Goal: Task Accomplishment & Management: Manage account settings

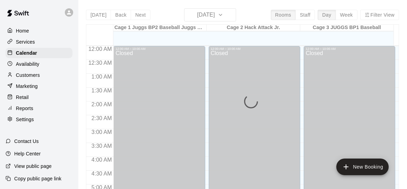
scroll to position [295, 0]
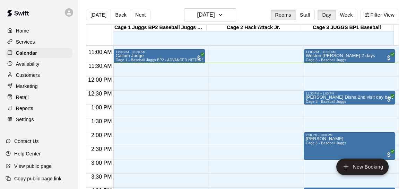
scroll to position [300, 0]
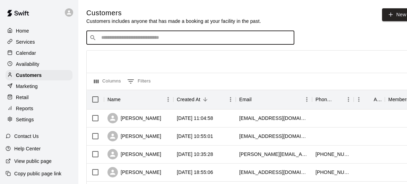
click at [180, 40] on input "Search customers by name or email" at bounding box center [195, 37] width 192 height 7
type input "*****"
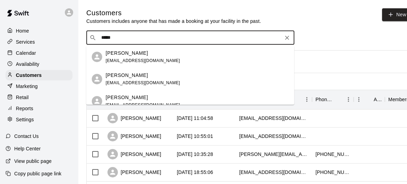
click at [133, 100] on div "Max Hinds" at bounding box center [143, 97] width 75 height 7
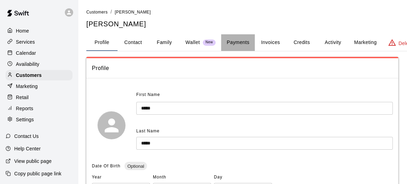
click at [240, 43] on button "Payments" at bounding box center [238, 42] width 34 height 17
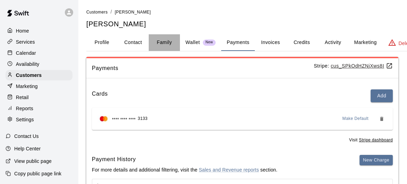
click at [164, 43] on button "Family" at bounding box center [164, 42] width 31 height 17
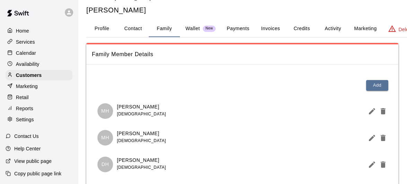
scroll to position [6, 0]
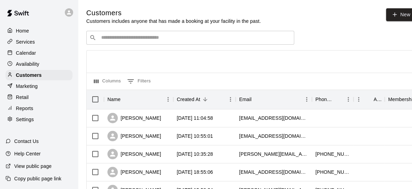
click at [159, 38] on input "Search customers by name or email" at bounding box center [195, 37] width 192 height 7
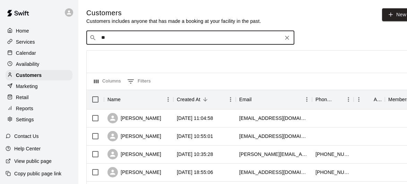
type input "***"
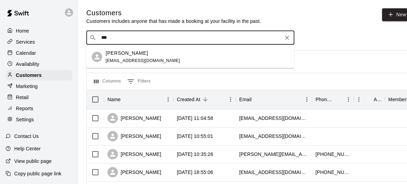
click at [133, 62] on span "[EMAIL_ADDRESS][DOMAIN_NAME]" at bounding box center [143, 60] width 75 height 5
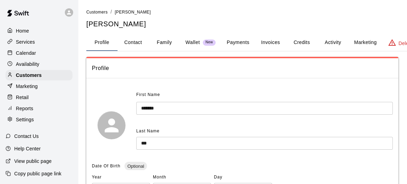
click at [157, 92] on span "First Name" at bounding box center [148, 94] width 24 height 11
click at [233, 45] on button "Payments" at bounding box center [238, 42] width 34 height 17
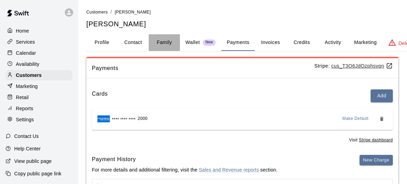
click at [164, 41] on button "Family" at bounding box center [164, 42] width 31 height 17
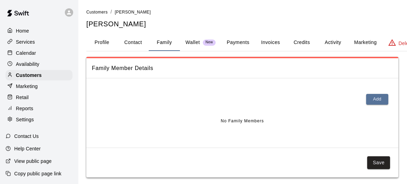
click at [149, 34] on button "Family" at bounding box center [164, 42] width 31 height 17
